Goal: Go to known website: Access a specific website the user already knows

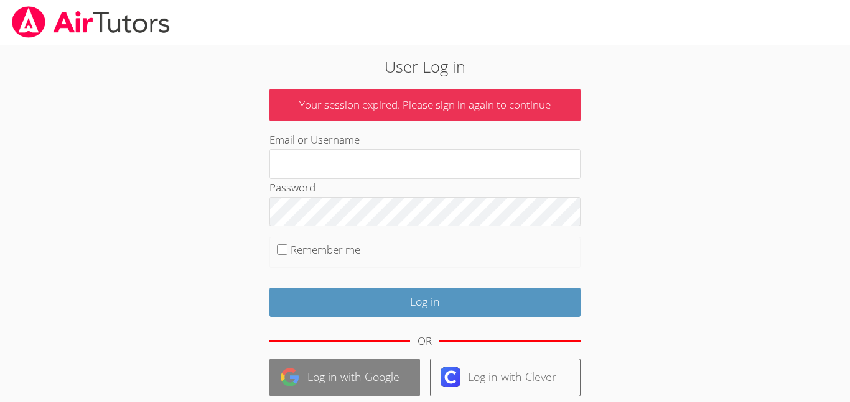
click at [333, 378] on link "Log in with Google" at bounding box center [344, 378] width 151 height 38
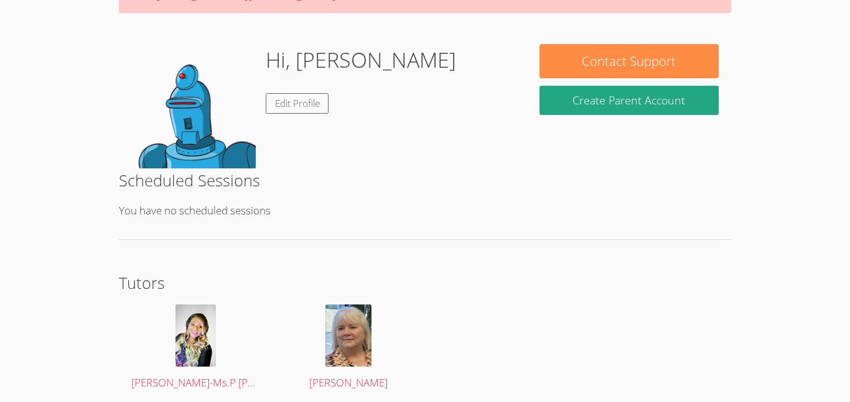
scroll to position [166, 0]
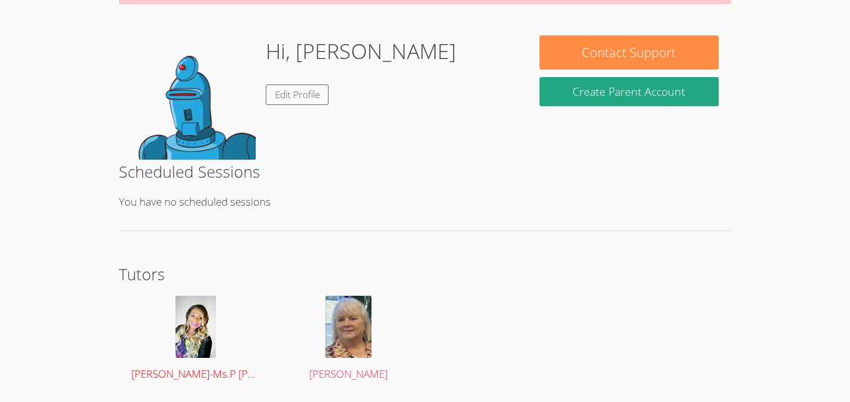
click at [197, 317] on img at bounding box center [195, 327] width 40 height 62
